Goal: Transaction & Acquisition: Download file/media

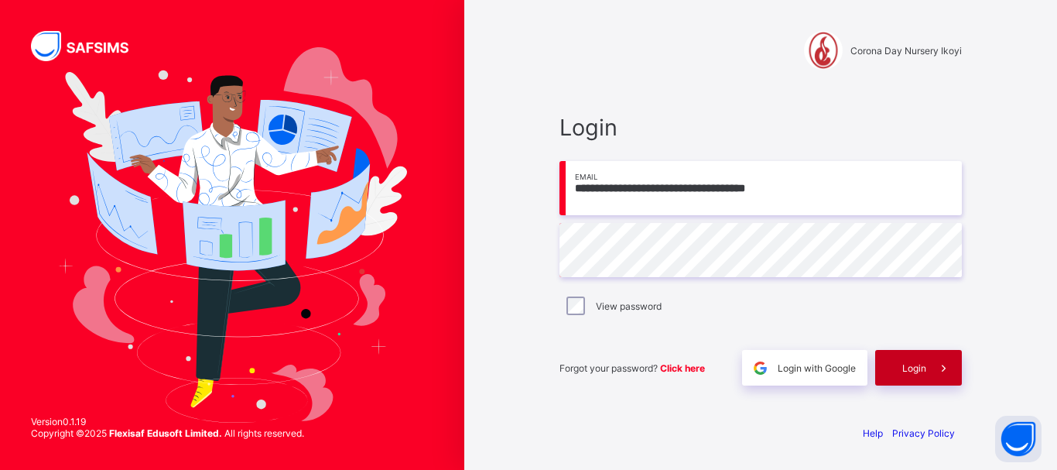
type input "**********"
click at [911, 364] on span "Login" at bounding box center [914, 368] width 24 height 12
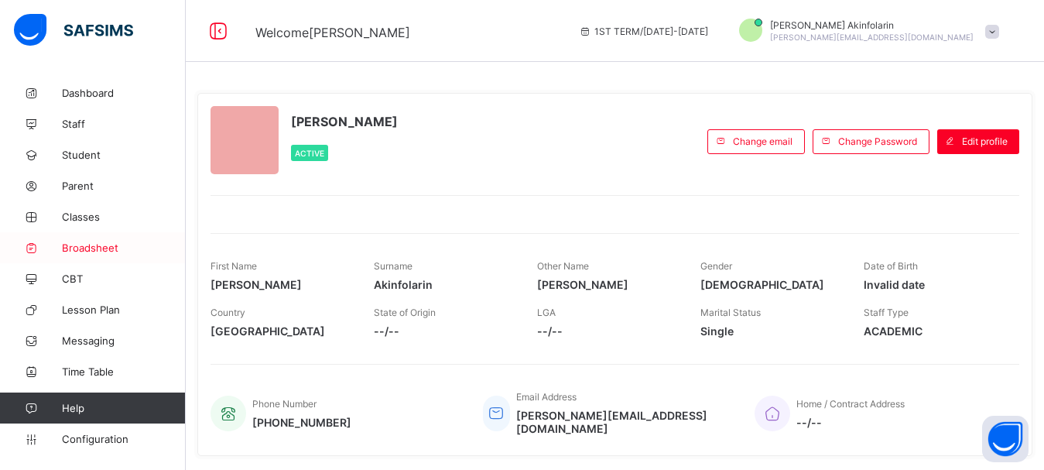
click at [94, 251] on span "Broadsheet" at bounding box center [124, 247] width 124 height 12
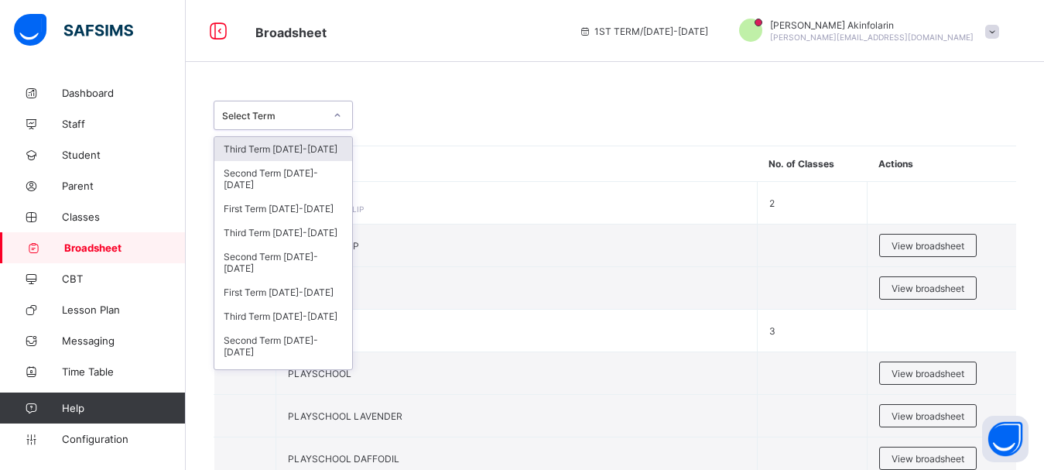
click at [295, 108] on div "Select Term" at bounding box center [268, 115] width 108 height 22
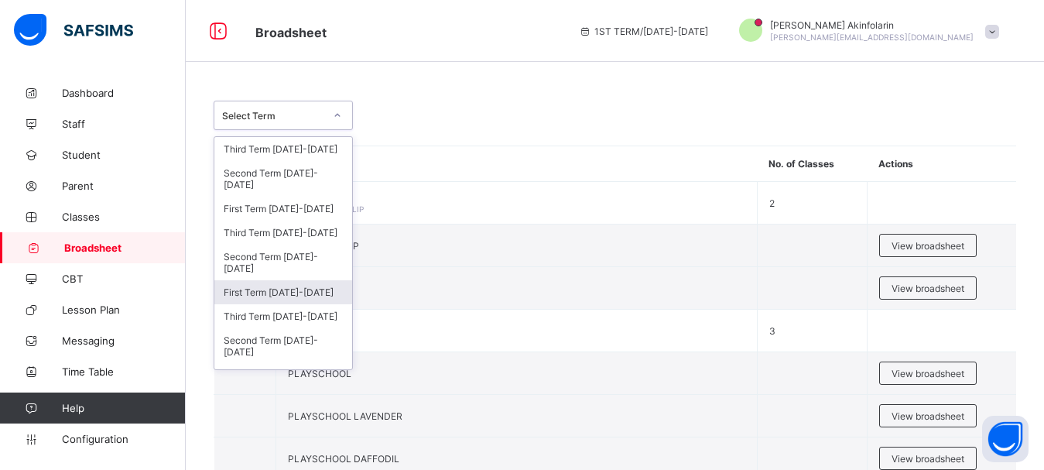
scroll to position [43, 0]
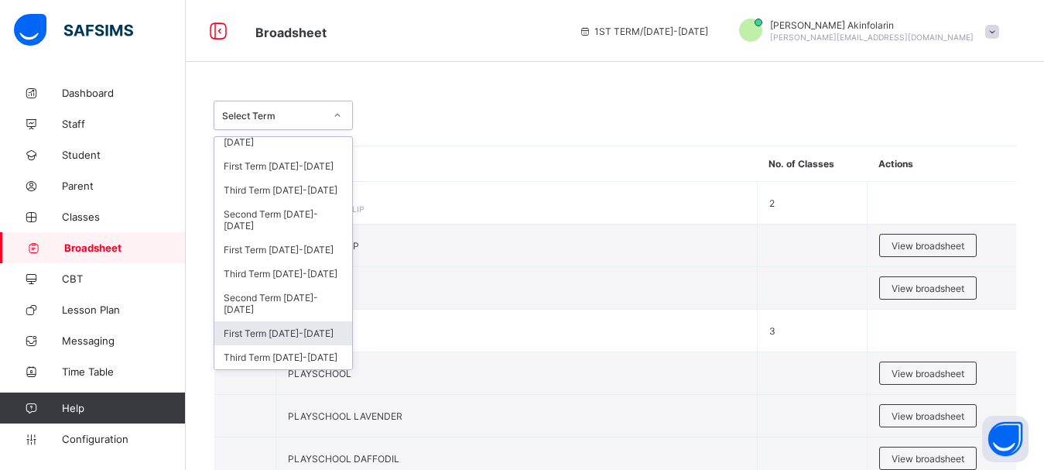
click at [284, 332] on div "First Term 2023-2024" at bounding box center [283, 333] width 138 height 24
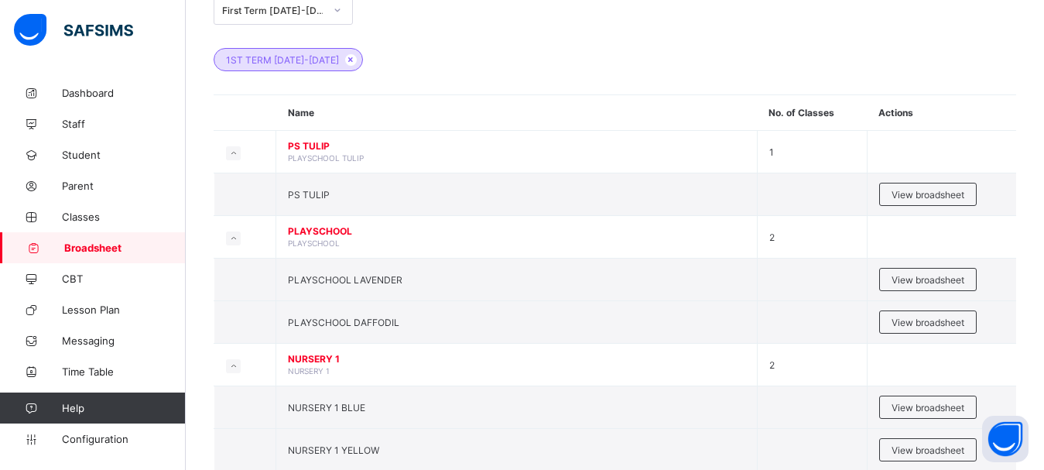
scroll to position [111, 0]
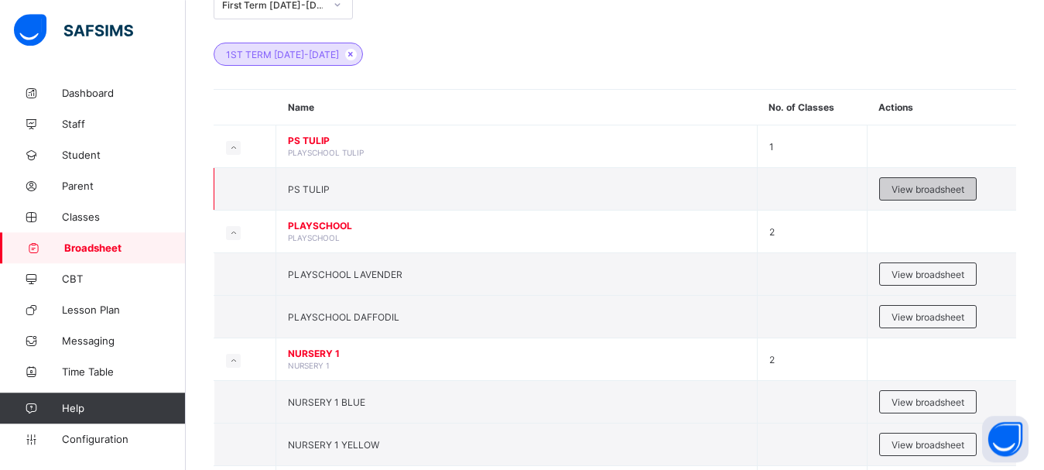
click at [945, 191] on span "View broadsheet" at bounding box center [927, 189] width 73 height 12
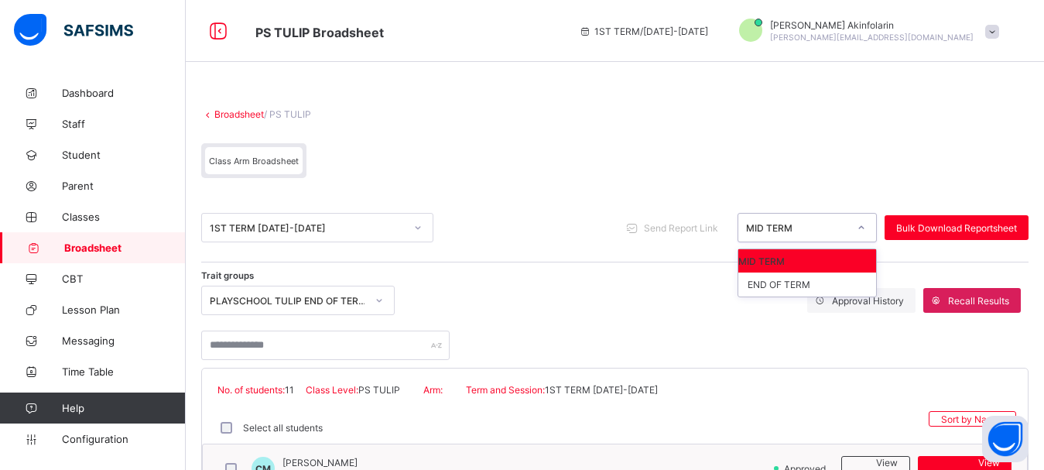
click at [829, 234] on div "MID TERM" at bounding box center [792, 228] width 108 height 22
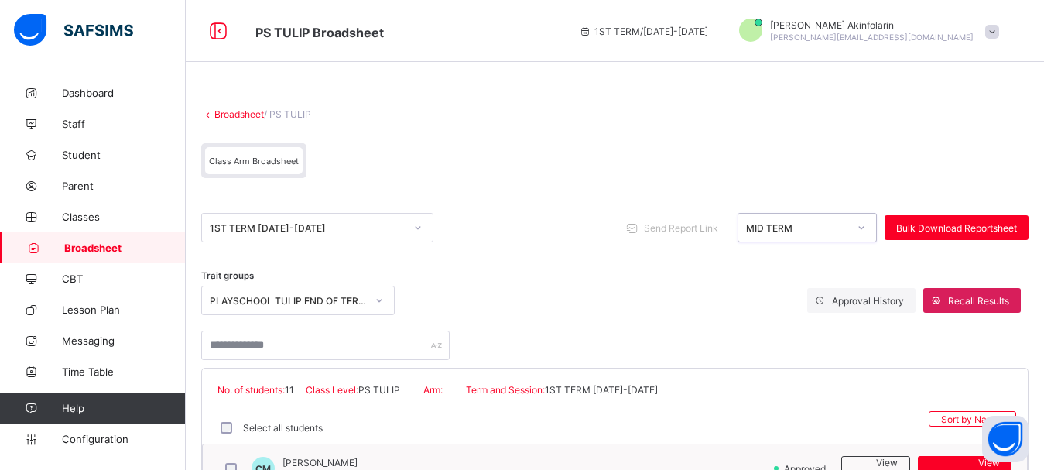
click at [829, 234] on div "MID TERM" at bounding box center [792, 228] width 108 height 22
click at [931, 228] on span "Bulk Download Reportsheet" at bounding box center [956, 228] width 121 height 12
click at [781, 226] on div "MID TERM" at bounding box center [797, 228] width 102 height 12
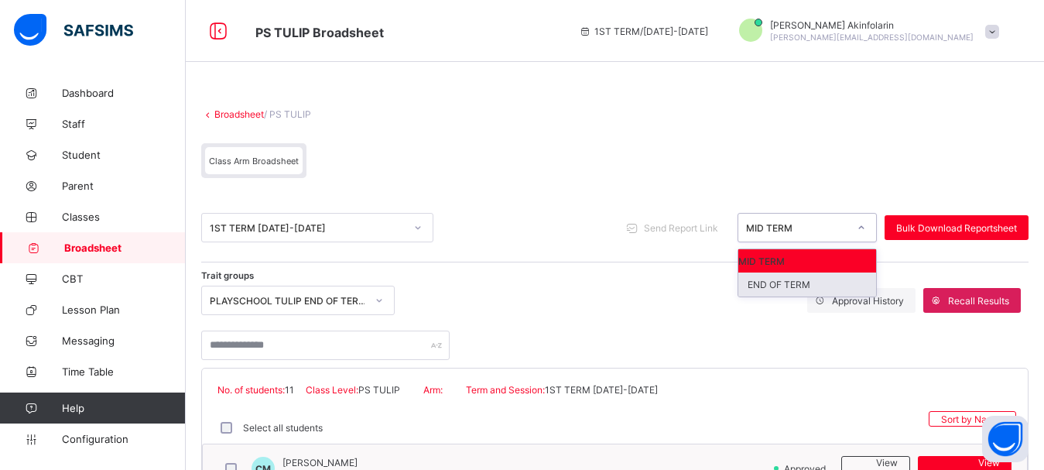
click at [793, 282] on div "END OF TERM" at bounding box center [807, 284] width 138 height 24
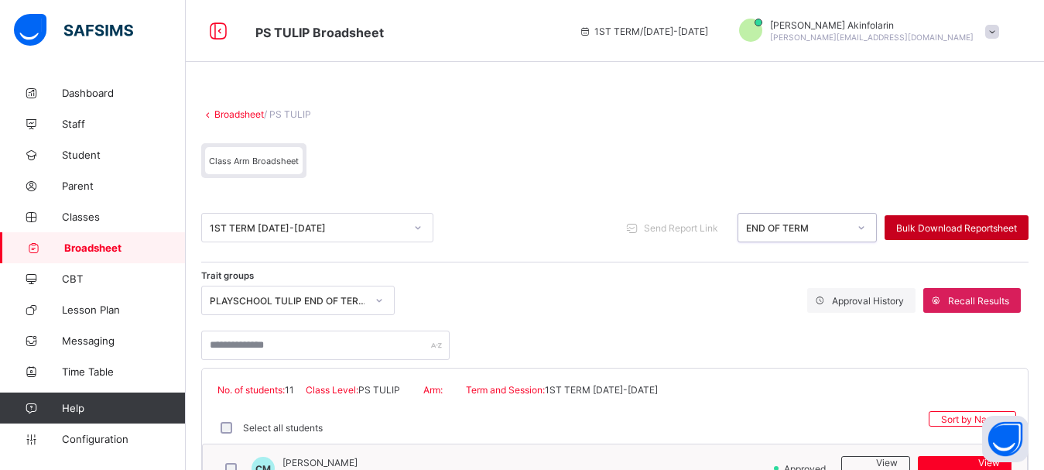
click at [934, 227] on span "Bulk Download Reportsheet" at bounding box center [956, 228] width 121 height 12
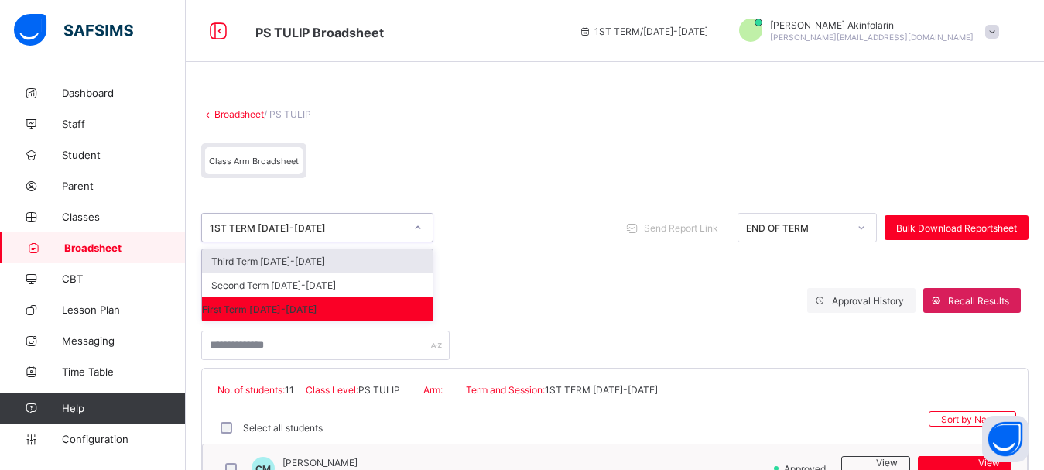
click at [287, 224] on div "1ST TERM 2023-2024" at bounding box center [307, 228] width 195 height 12
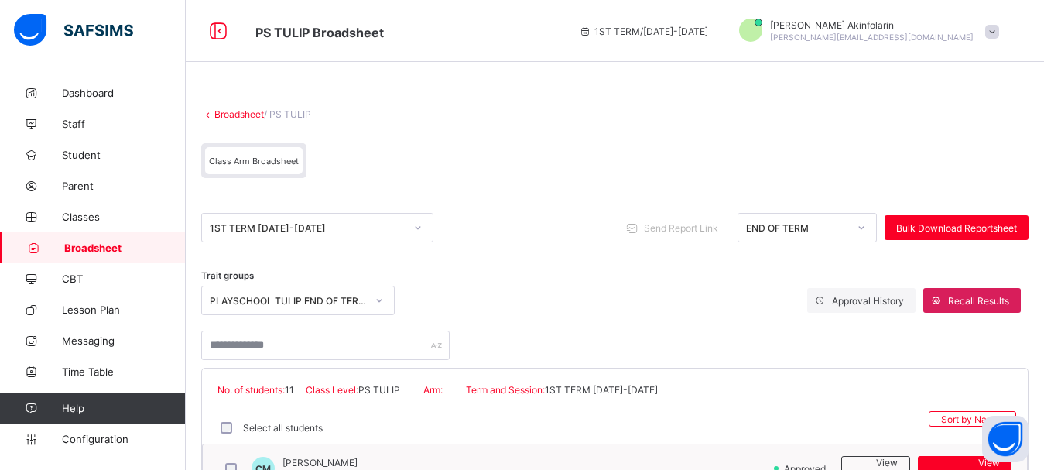
click at [853, 146] on div "Class Arm Broadsheet" at bounding box center [614, 164] width 827 height 58
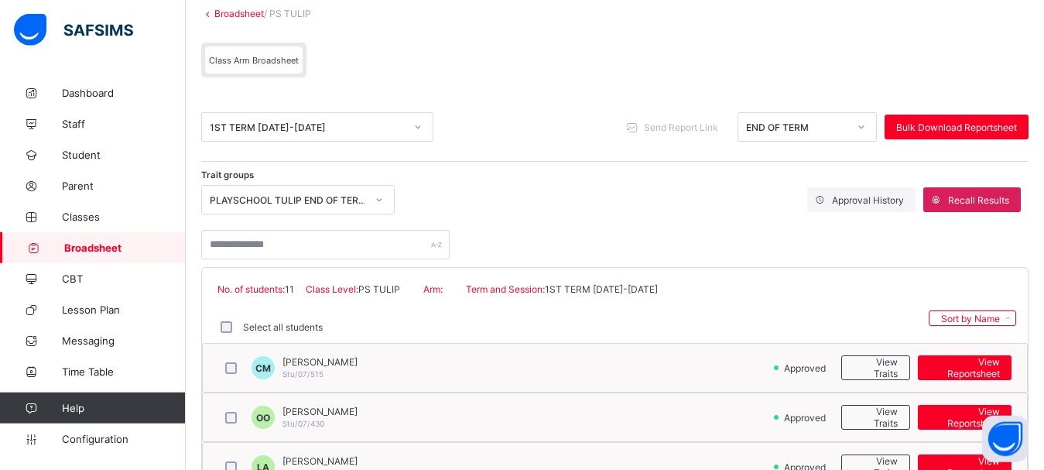
scroll to position [97, 0]
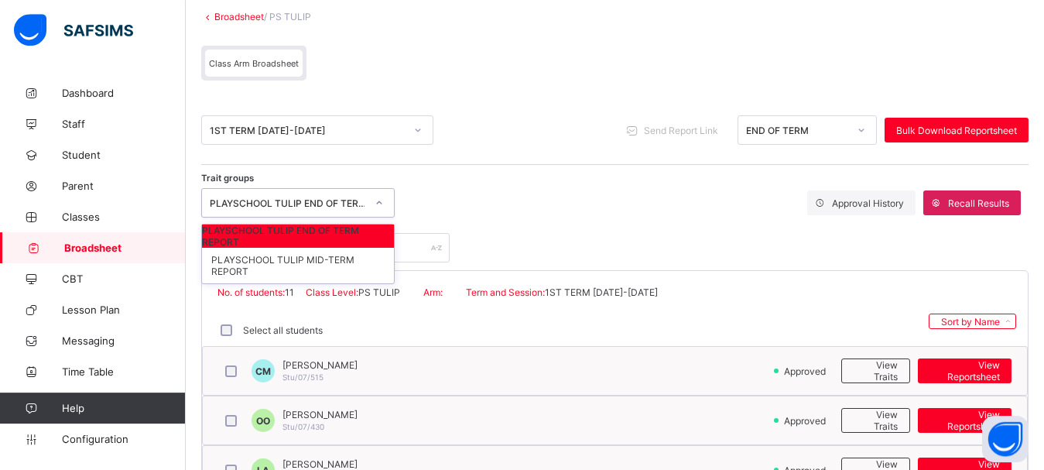
click at [322, 207] on div "PLAYSCHOOL TULIP END OF TERM REPORT" at bounding box center [288, 203] width 156 height 12
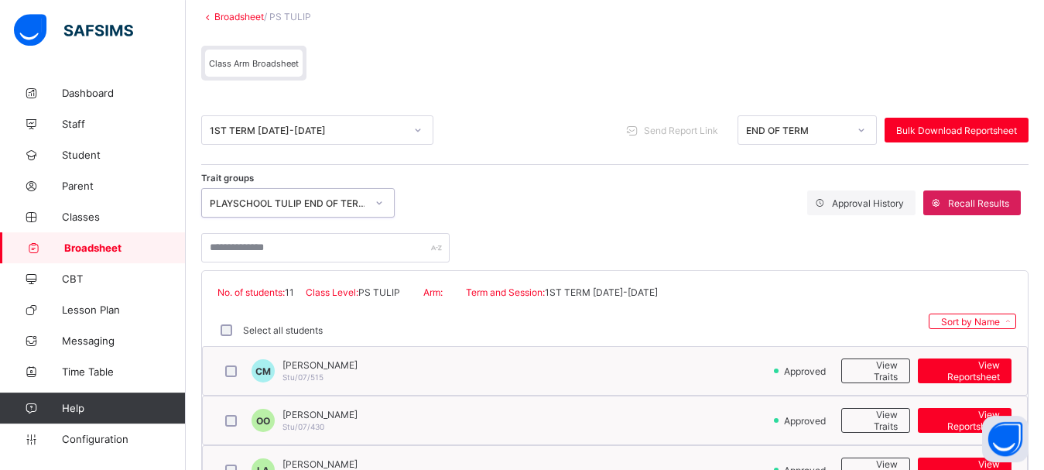
click at [322, 207] on div "PLAYSCHOOL TULIP END OF TERM REPORT" at bounding box center [288, 203] width 156 height 12
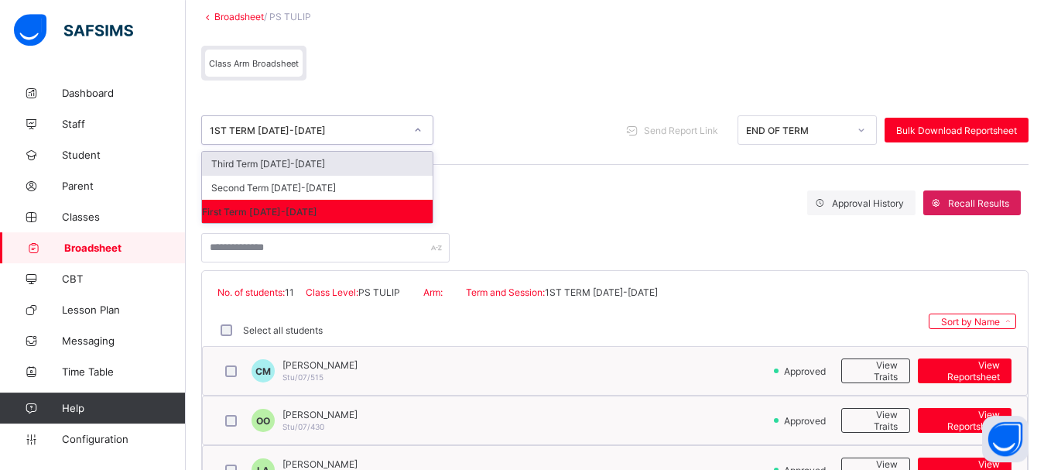
click at [265, 121] on div "1ST TERM [DATE]-[DATE]" at bounding box center [302, 130] width 201 height 22
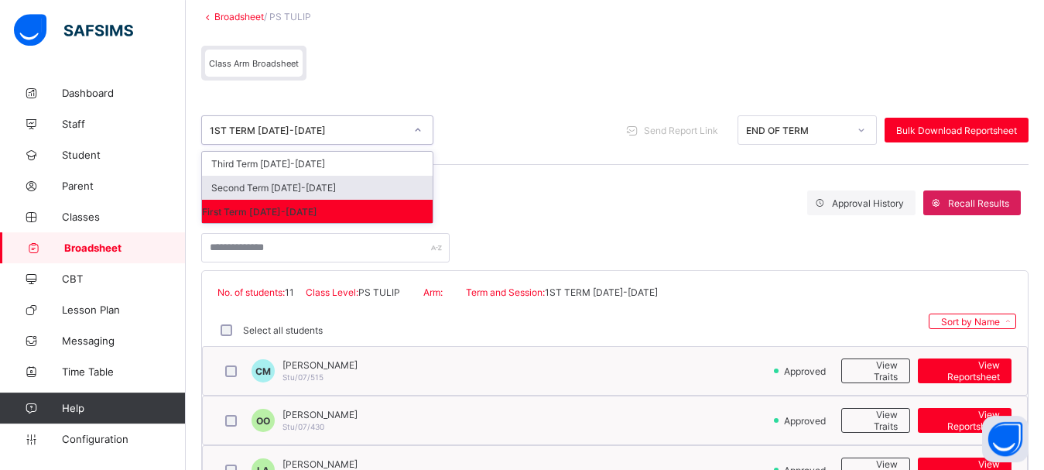
click at [272, 183] on div "Second Term 2023-2024" at bounding box center [317, 188] width 231 height 24
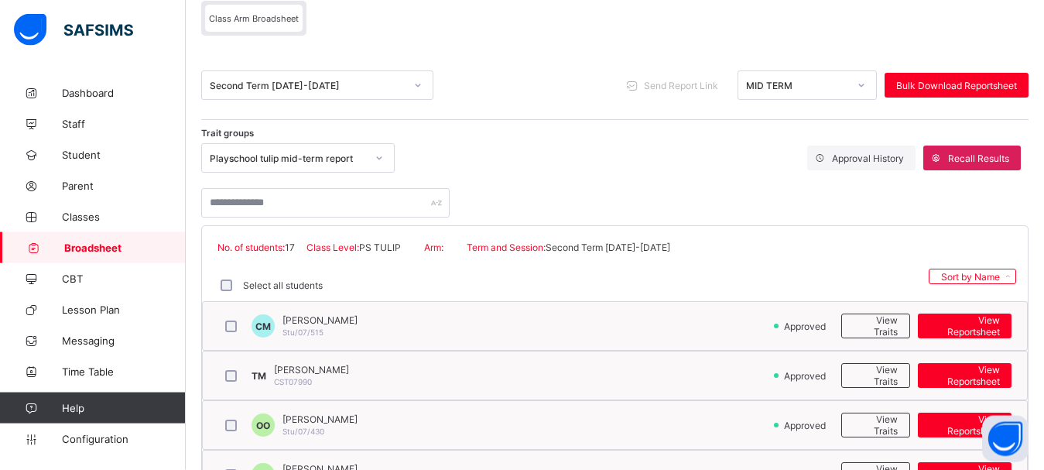
scroll to position [18, 0]
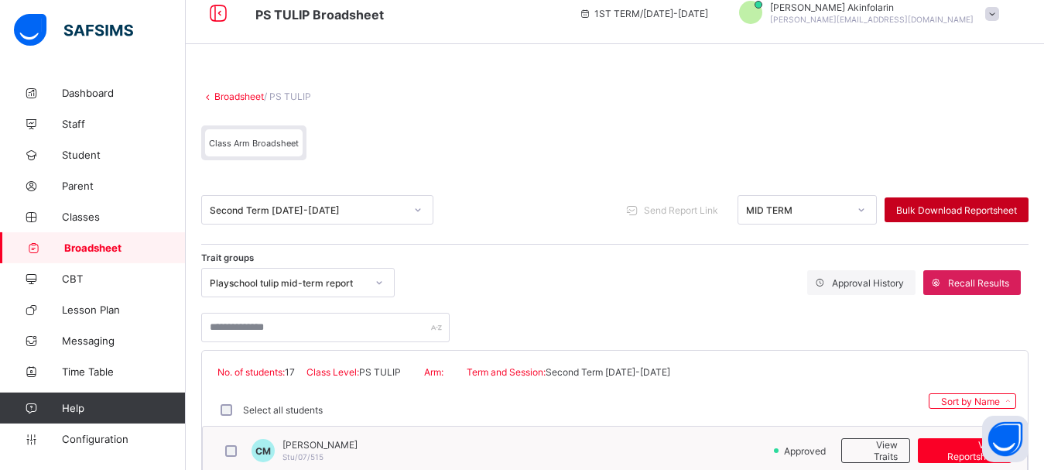
click at [954, 207] on span "Bulk Download Reportsheet" at bounding box center [956, 210] width 121 height 12
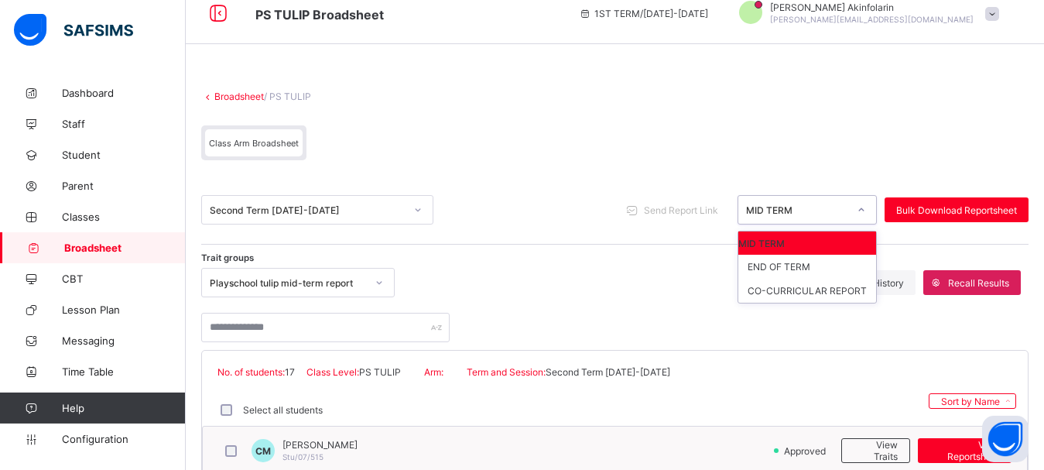
click at [768, 209] on div "MID TERM" at bounding box center [797, 210] width 102 height 12
click at [800, 265] on div "END OF TERM" at bounding box center [807, 267] width 138 height 24
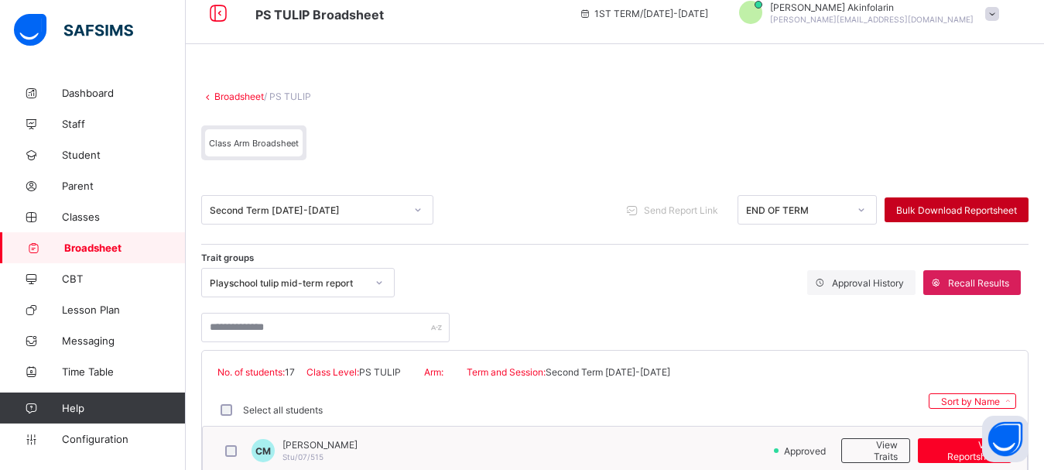
click at [965, 208] on span "Bulk Download Reportsheet" at bounding box center [956, 210] width 121 height 12
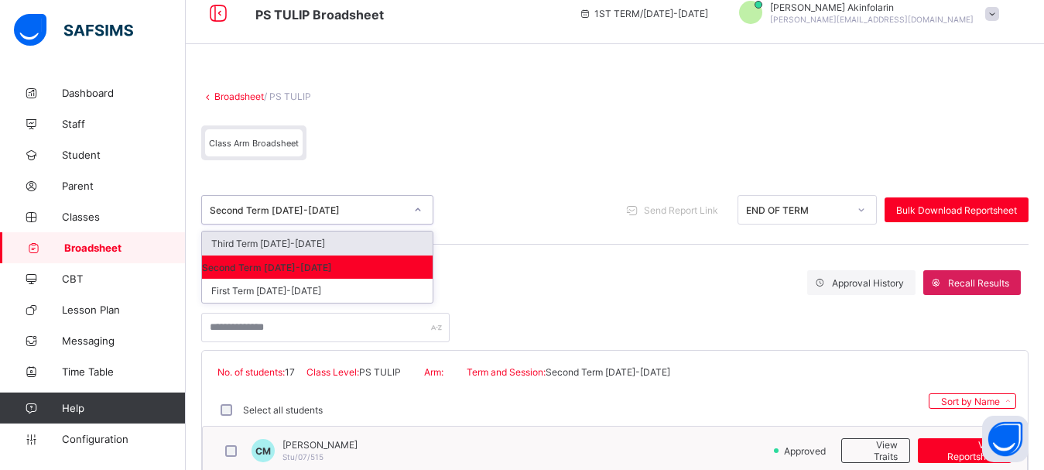
click at [295, 210] on div "Second Term 2023-2024" at bounding box center [307, 210] width 195 height 12
click at [297, 240] on div "Third Term 2023-2024" at bounding box center [317, 243] width 231 height 24
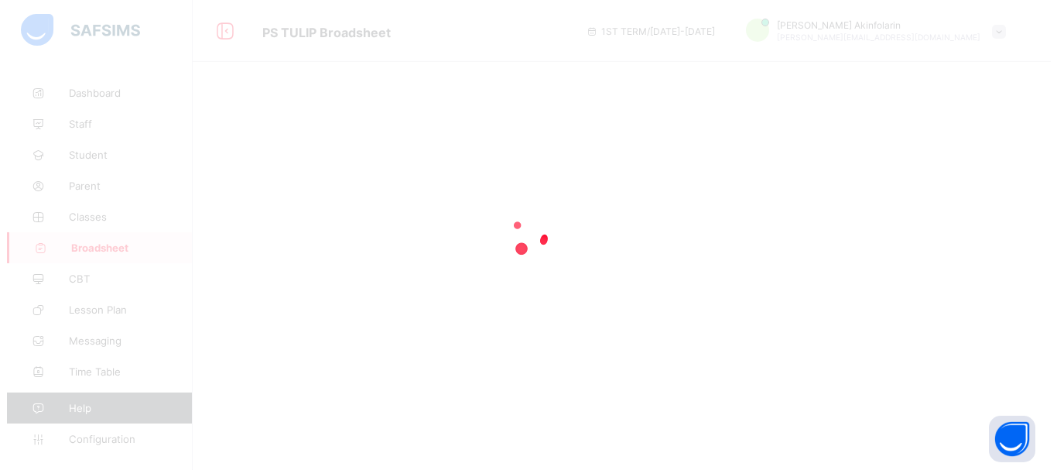
scroll to position [0, 0]
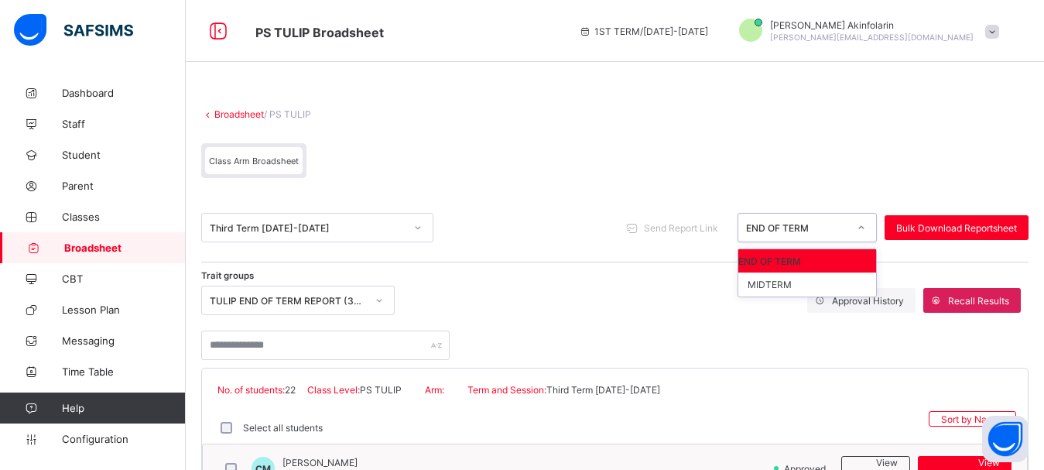
click at [771, 228] on div "END OF TERM" at bounding box center [797, 228] width 102 height 12
click at [783, 284] on div "MIDTERM" at bounding box center [807, 284] width 138 height 24
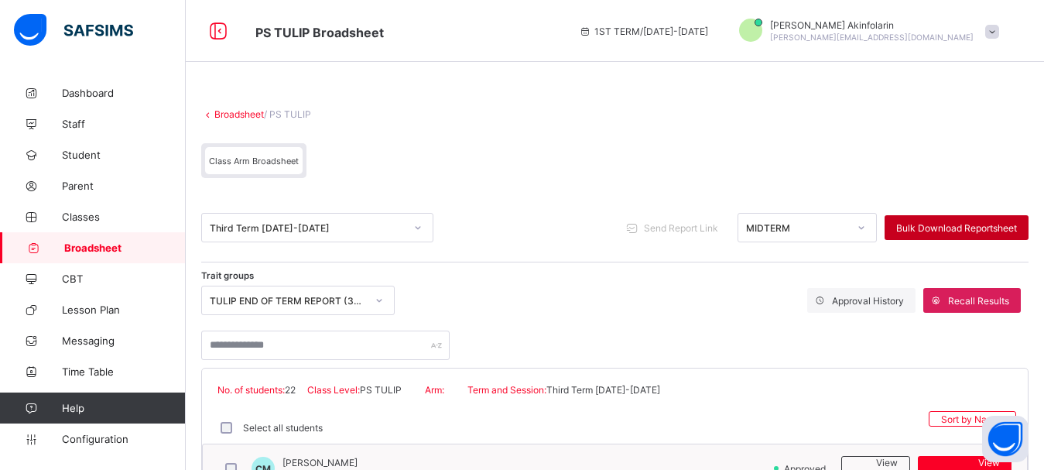
click at [932, 216] on div "Bulk Download Reportsheet" at bounding box center [956, 227] width 144 height 25
click at [772, 220] on div "MIDTERM" at bounding box center [792, 228] width 108 height 22
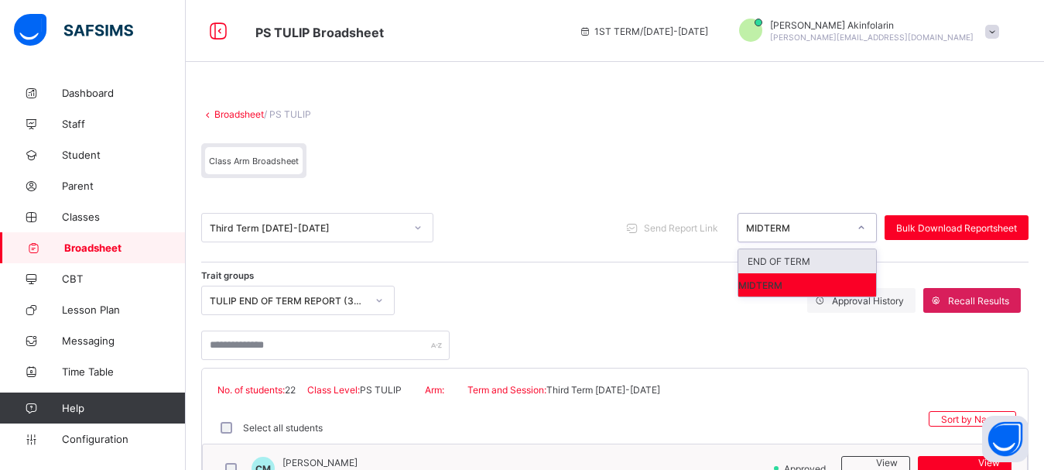
click at [806, 262] on div "END OF TERM" at bounding box center [807, 261] width 138 height 24
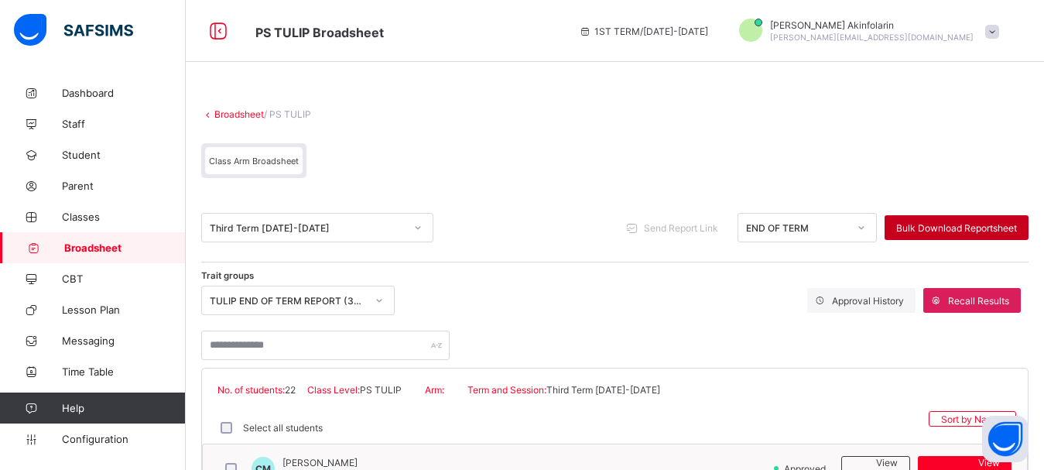
click at [924, 228] on span "Bulk Download Reportsheet" at bounding box center [956, 228] width 121 height 12
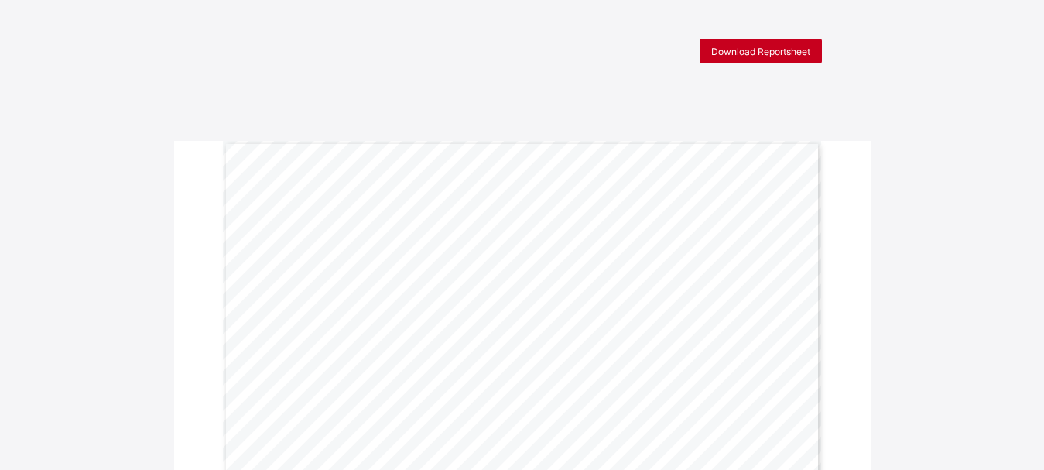
click at [743, 53] on span "Download Reportsheet" at bounding box center [760, 52] width 99 height 12
click at [757, 46] on span "Download Reportsheet" at bounding box center [760, 52] width 99 height 12
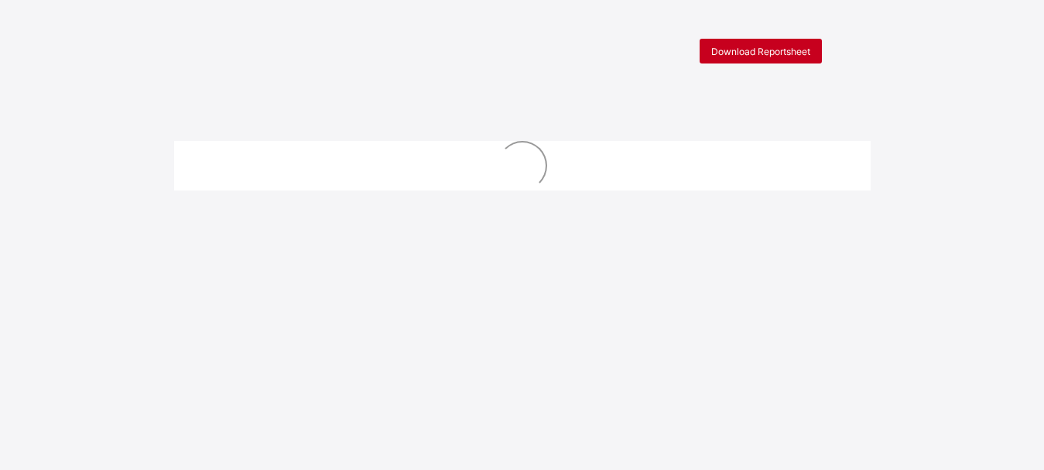
click at [718, 57] on div "Download Reportsheet" at bounding box center [760, 51] width 122 height 25
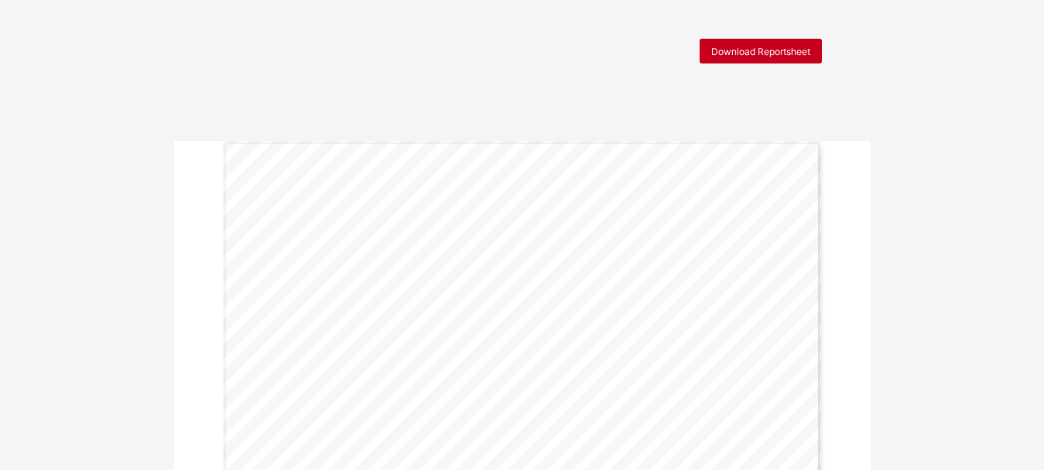
click at [778, 51] on span "Download Reportsheet" at bounding box center [760, 52] width 99 height 12
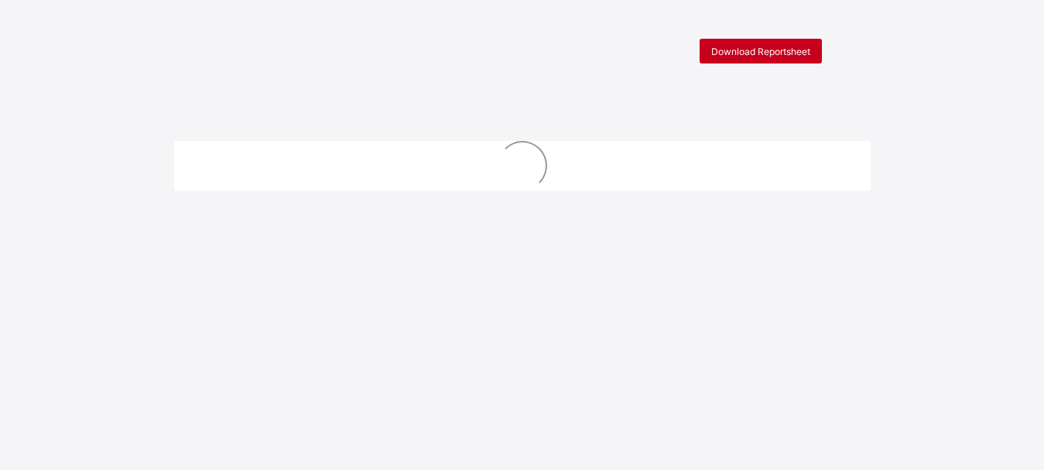
click at [757, 50] on span "Download Reportsheet" at bounding box center [760, 52] width 99 height 12
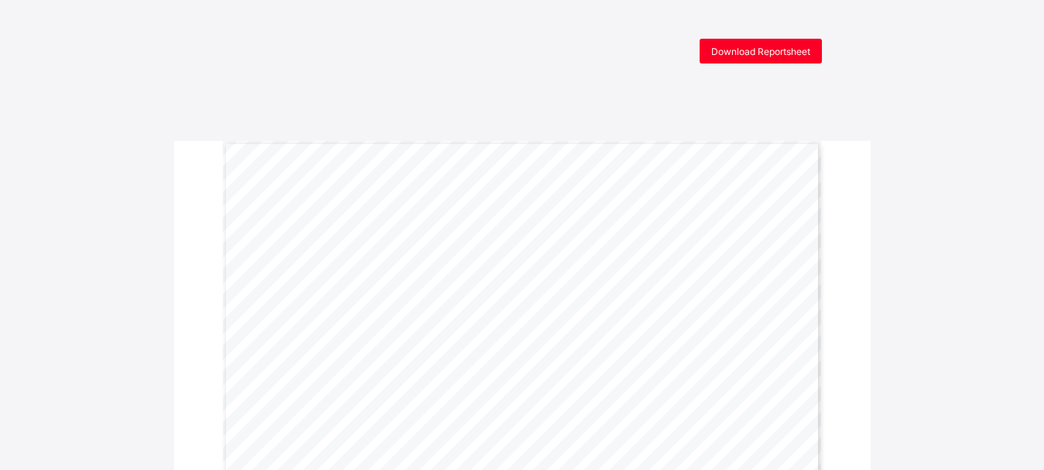
click at [755, 54] on span "Download Reportsheet" at bounding box center [760, 52] width 99 height 12
